Goal: Task Accomplishment & Management: Manage account settings

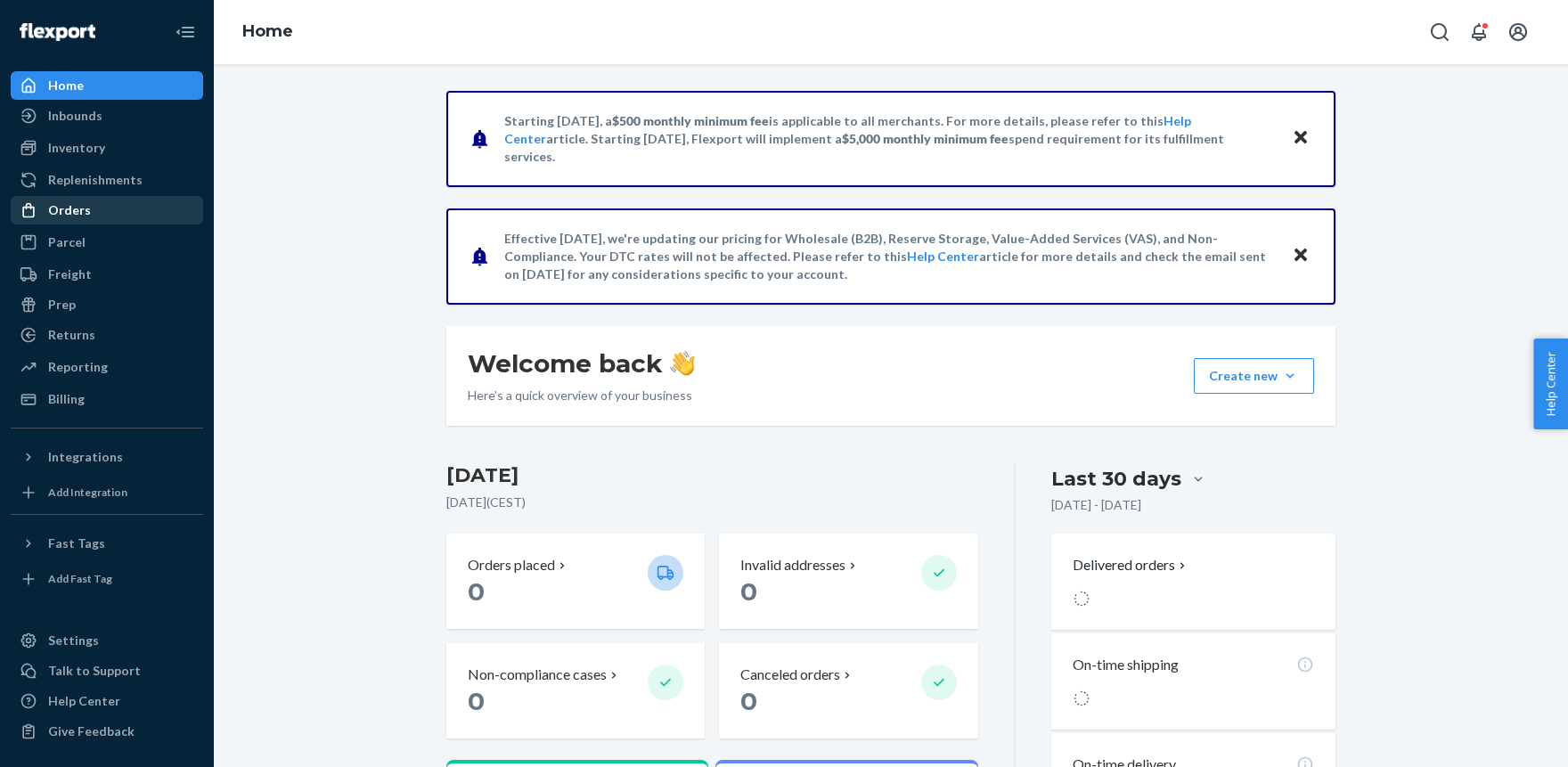
click at [68, 216] on div "Orders" at bounding box center [69, 210] width 43 height 18
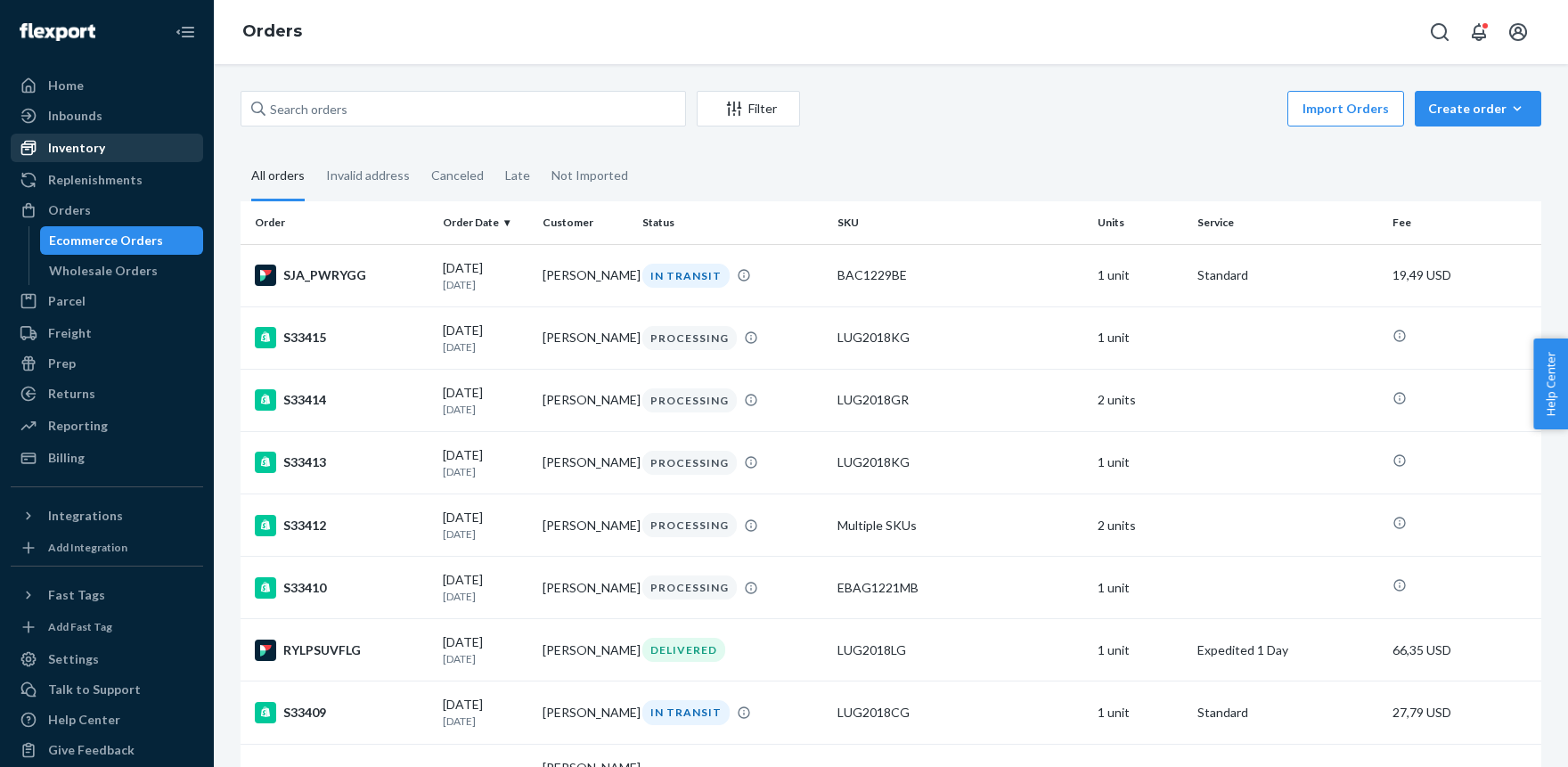
click at [89, 150] on div "Inventory" at bounding box center [76, 149] width 57 height 18
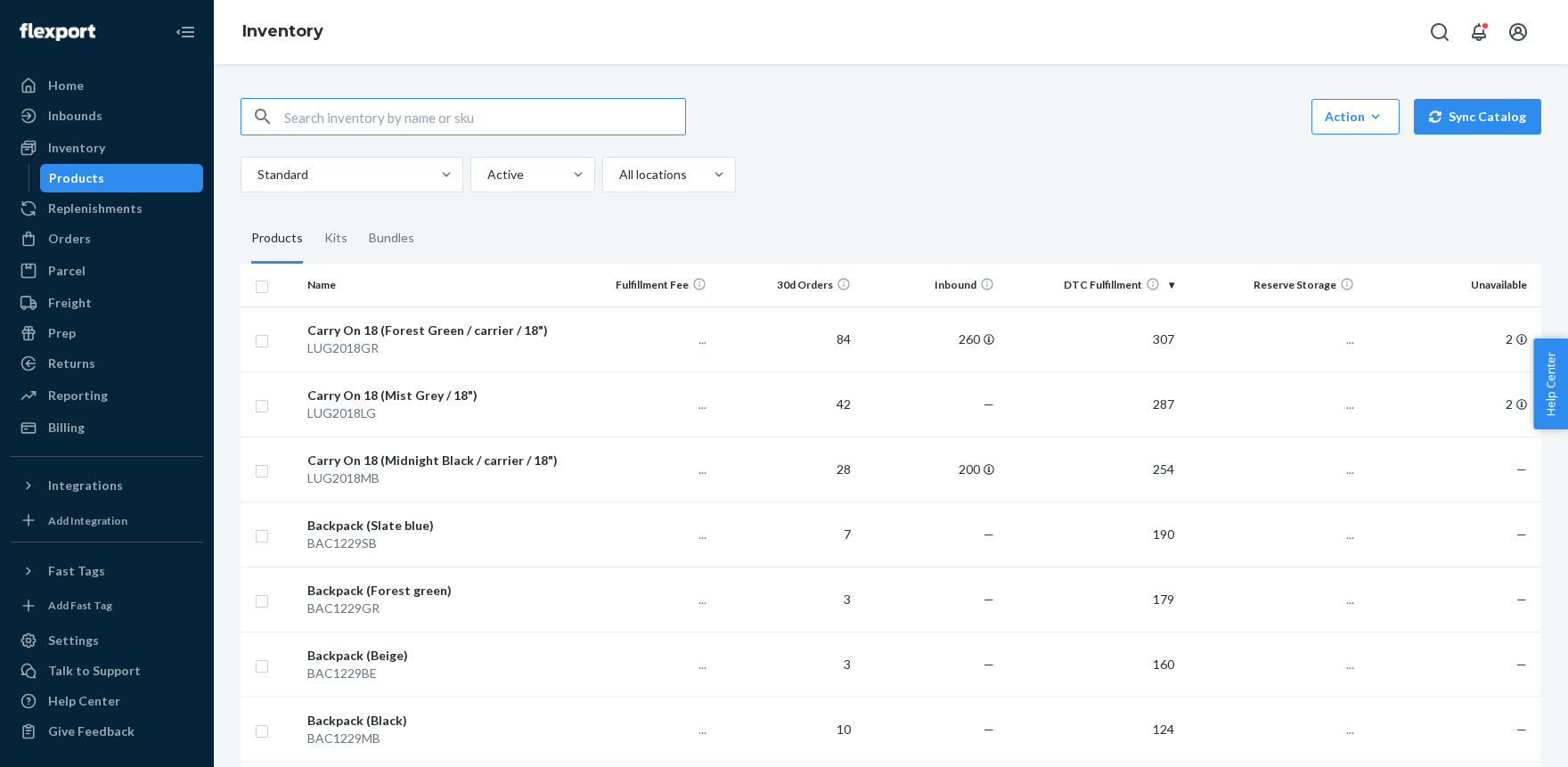
click at [387, 119] on input "text" at bounding box center [484, 116] width 401 height 35
type input "LUG2024MB"
